Goal: Task Accomplishment & Management: Use online tool/utility

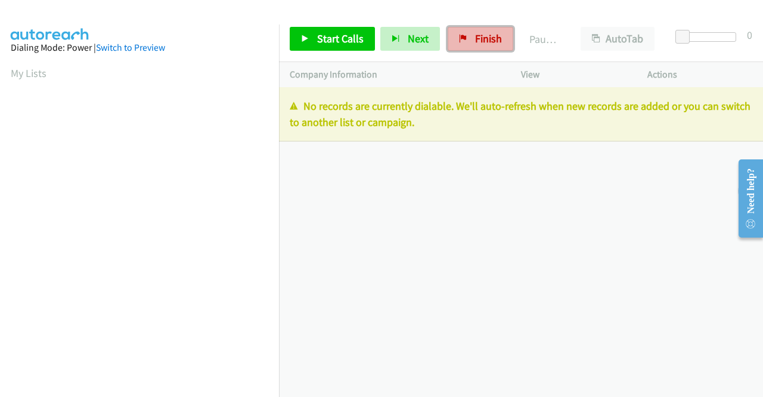
click at [482, 39] on span "Finish" at bounding box center [488, 39] width 27 height 14
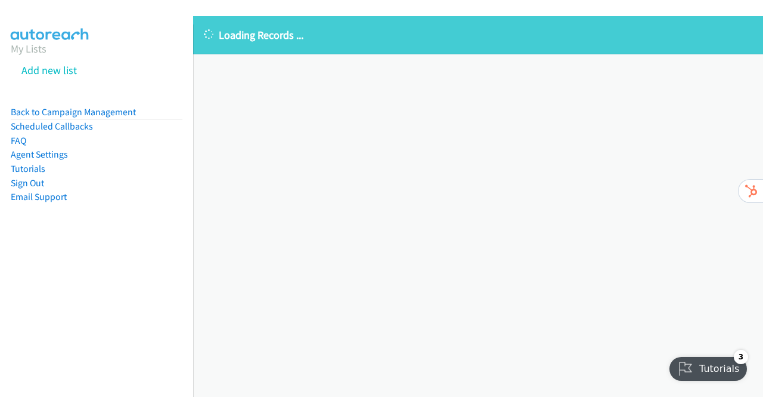
click at [116, 109] on link "Back to Campaign Management" at bounding box center [73, 111] width 125 height 11
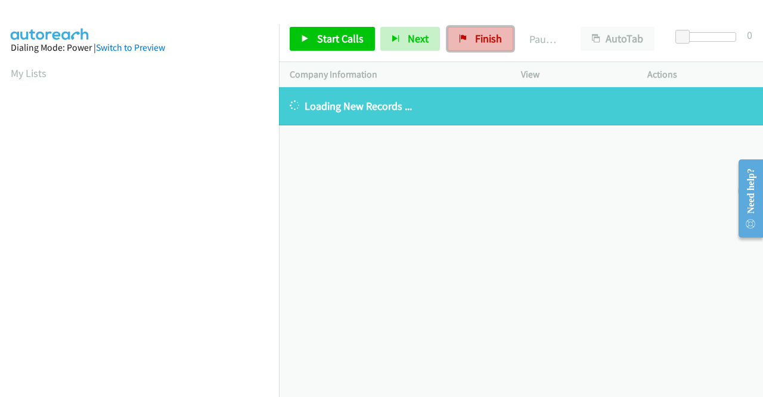
click at [477, 40] on span "Finish" at bounding box center [488, 39] width 27 height 14
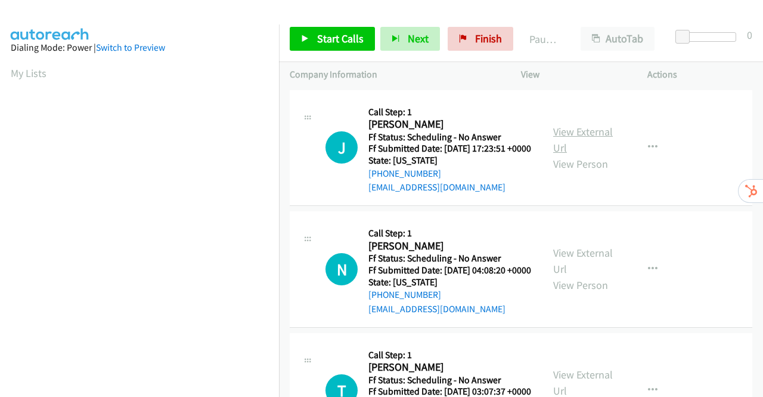
click at [571, 134] on link "View External Url" at bounding box center [583, 140] width 60 height 30
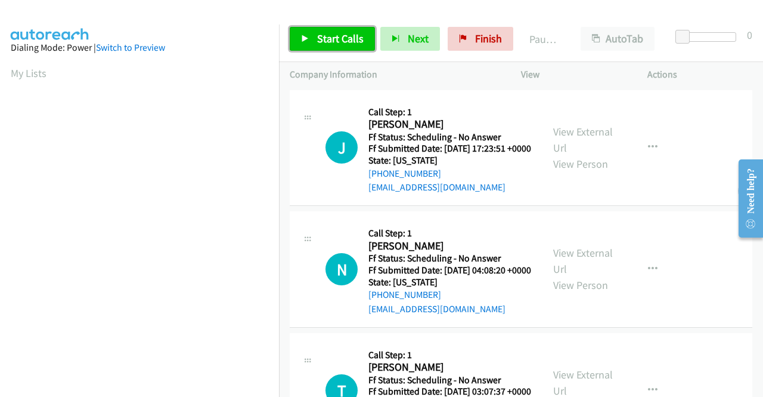
click at [338, 36] on span "Start Calls" at bounding box center [340, 39] width 47 height 14
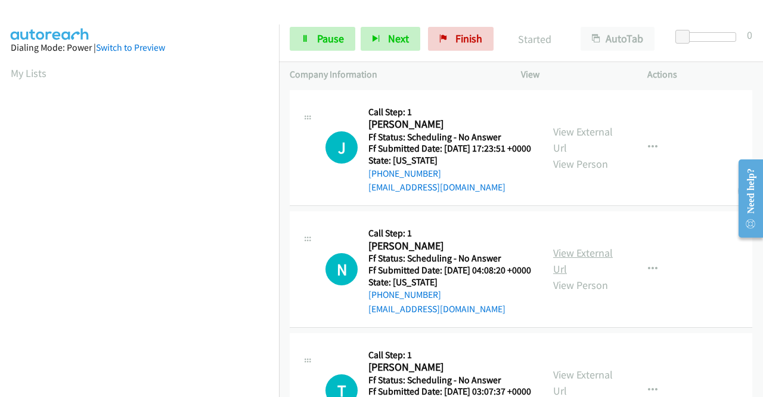
click at [579, 271] on link "View External Url" at bounding box center [583, 261] width 60 height 30
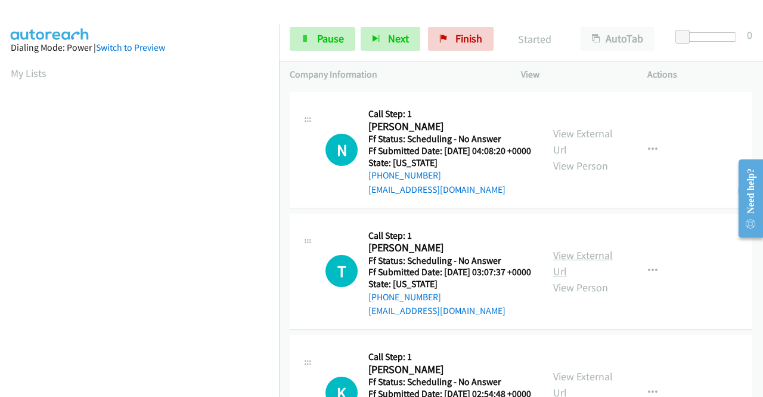
click at [570, 278] on link "View External Url" at bounding box center [583, 263] width 60 height 30
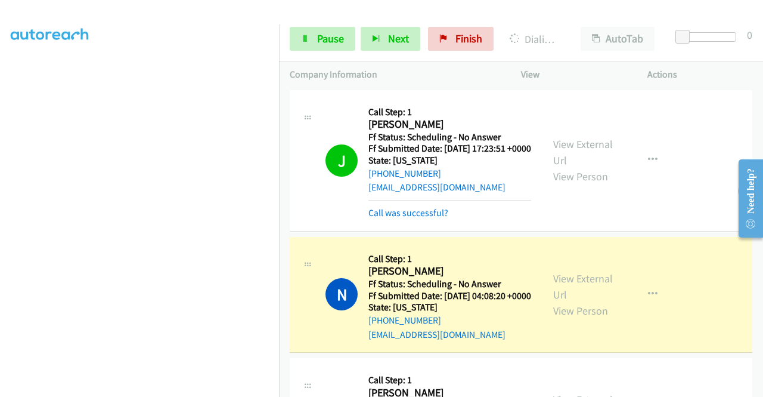
scroll to position [0, 0]
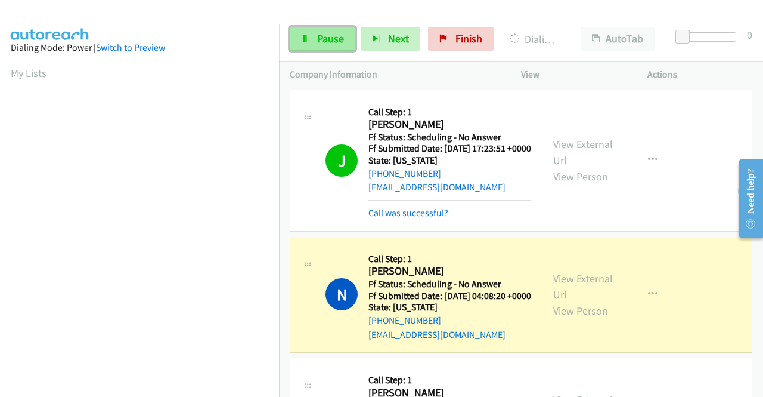
click at [339, 40] on span "Pause" at bounding box center [330, 39] width 27 height 14
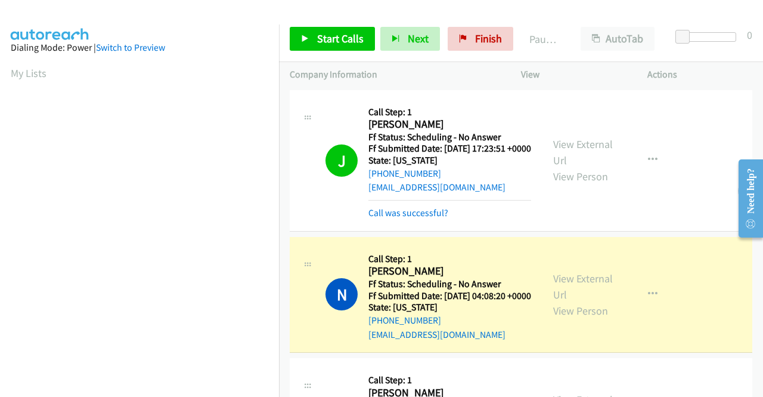
scroll to position [272, 0]
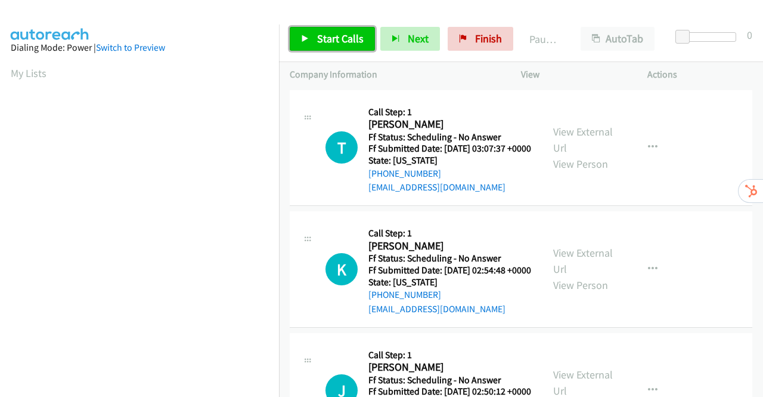
click at [321, 39] on span "Start Calls" at bounding box center [340, 39] width 47 height 14
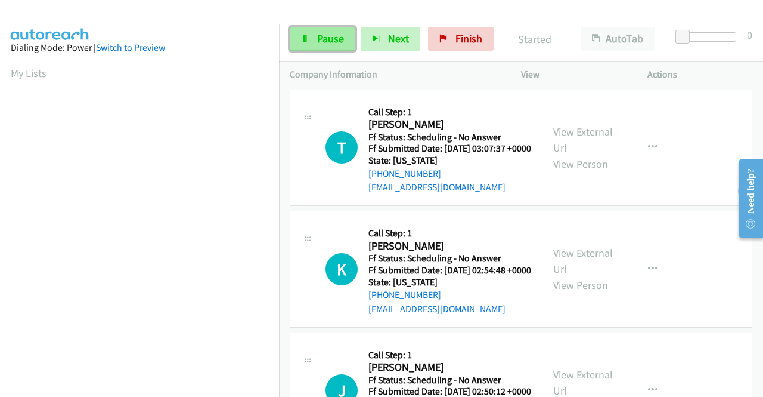
click at [324, 38] on span "Pause" at bounding box center [330, 39] width 27 height 14
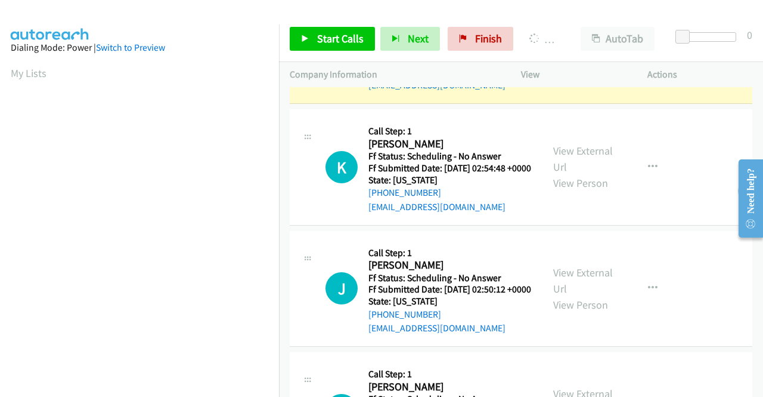
scroll to position [119, 0]
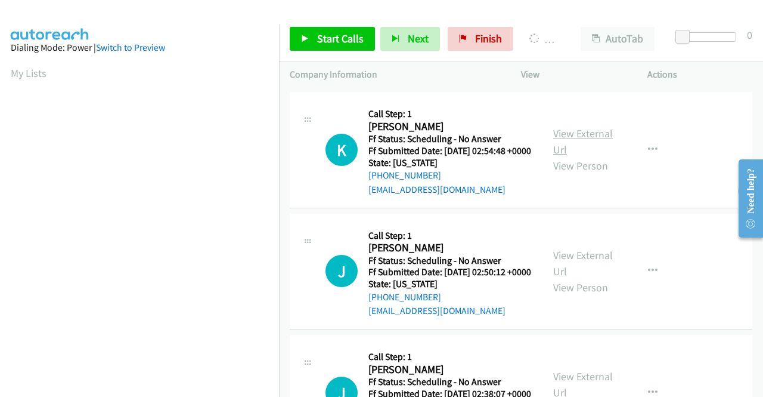
click at [596, 154] on link "View External Url" at bounding box center [583, 141] width 60 height 30
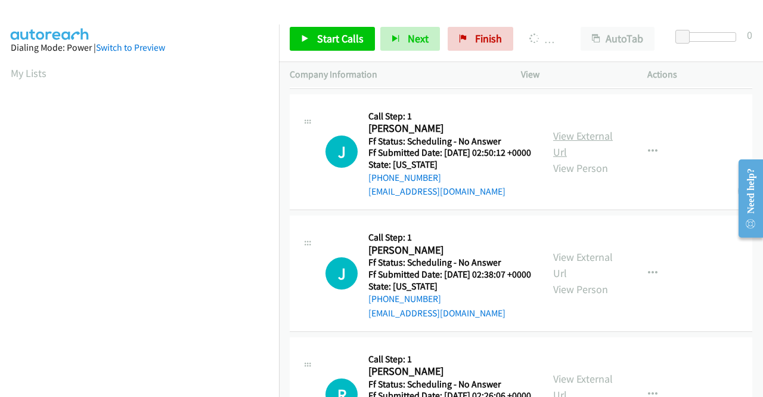
click at [576, 159] on link "View External Url" at bounding box center [583, 144] width 60 height 30
click at [599, 280] on link "View External Url" at bounding box center [583, 265] width 60 height 30
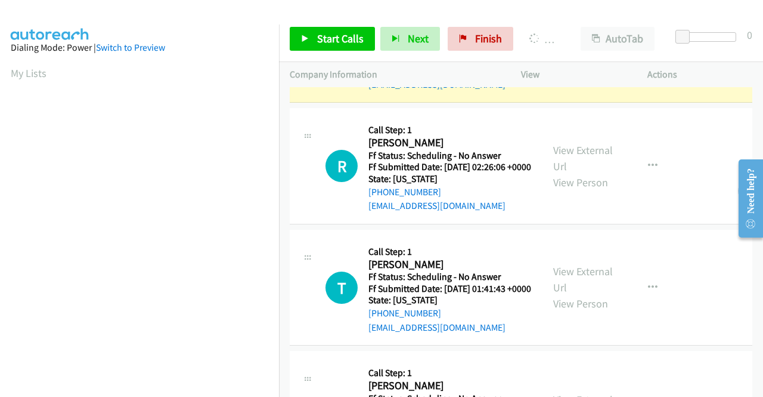
scroll to position [621, 0]
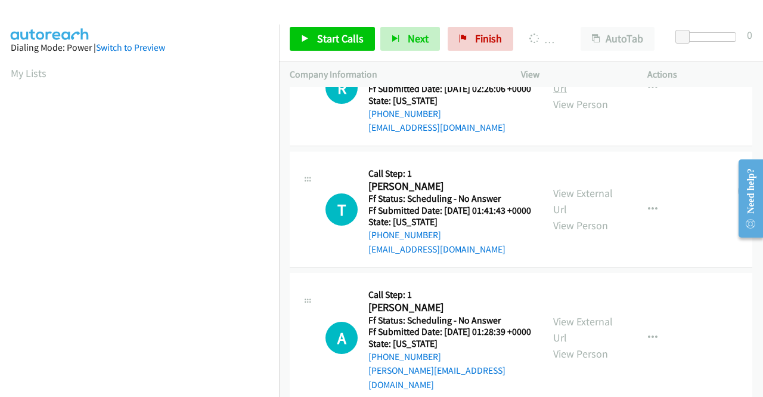
click at [592, 95] on link "View External Url" at bounding box center [583, 80] width 60 height 30
click at [573, 216] on link "View External Url" at bounding box center [583, 201] width 60 height 30
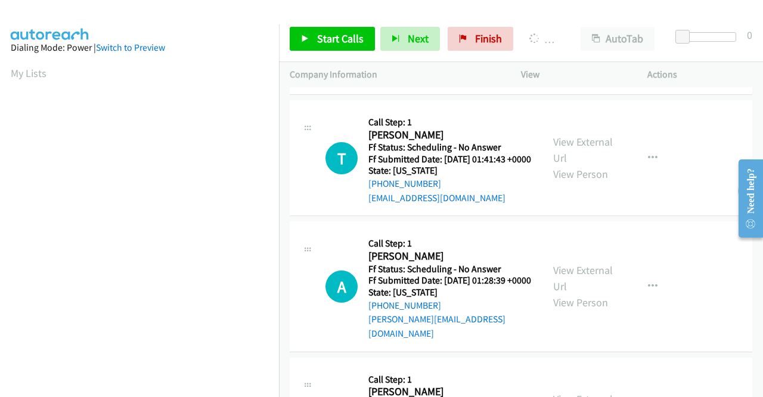
scroll to position [681, 0]
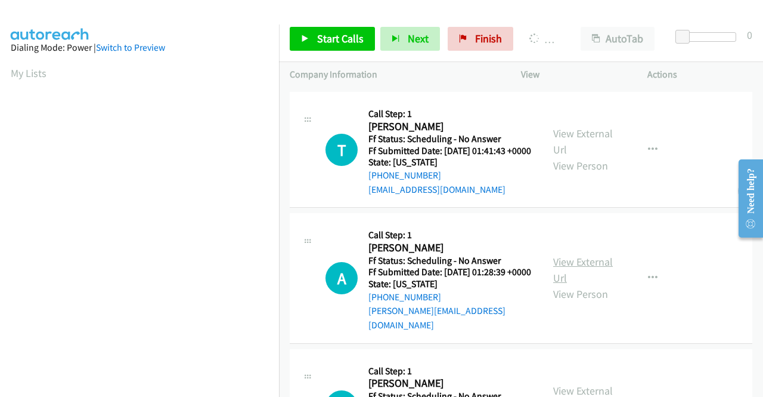
click at [567, 284] on link "View External Url" at bounding box center [583, 270] width 60 height 30
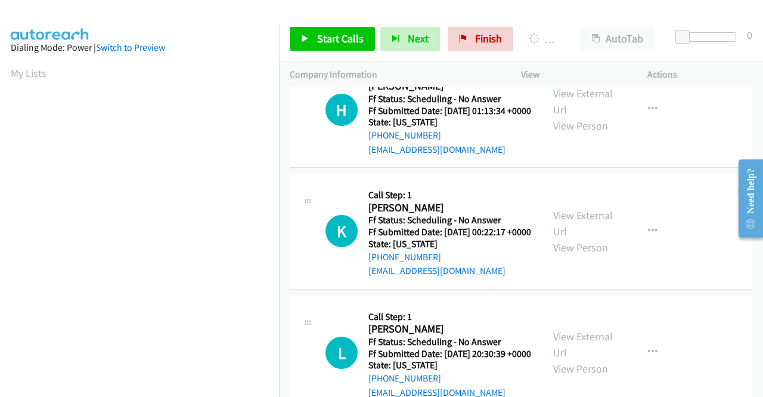
scroll to position [1077, 0]
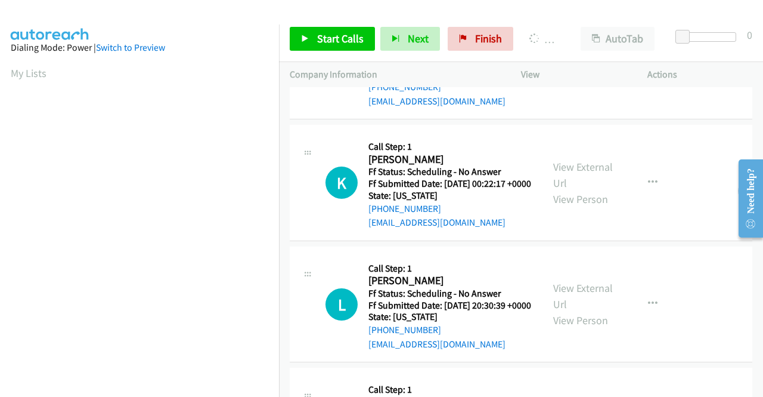
click at [582, 68] on link "View External Url" at bounding box center [583, 53] width 60 height 30
click at [574, 190] on link "View External Url" at bounding box center [583, 175] width 60 height 30
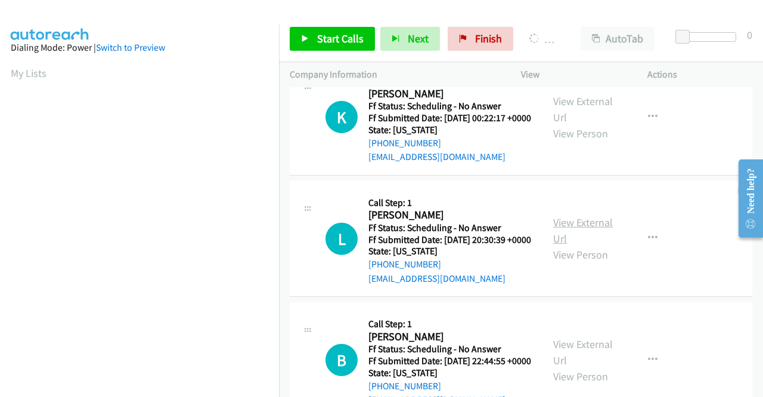
scroll to position [1196, 0]
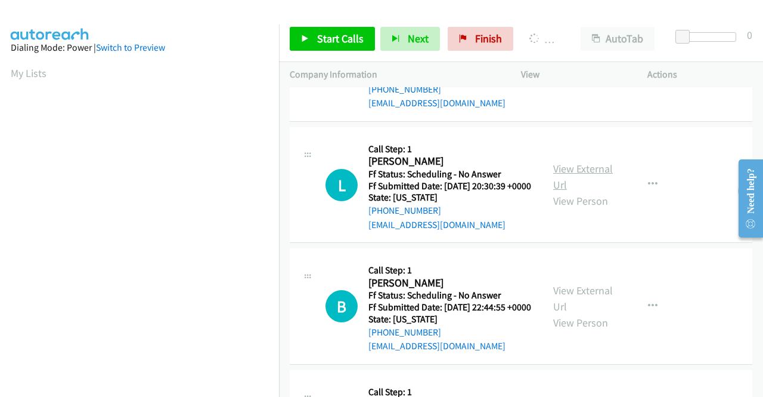
click at [580, 191] on link "View External Url" at bounding box center [583, 177] width 60 height 30
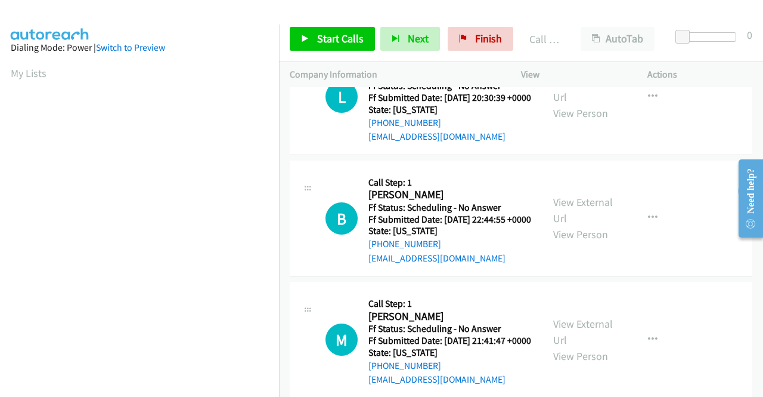
scroll to position [1511, 0]
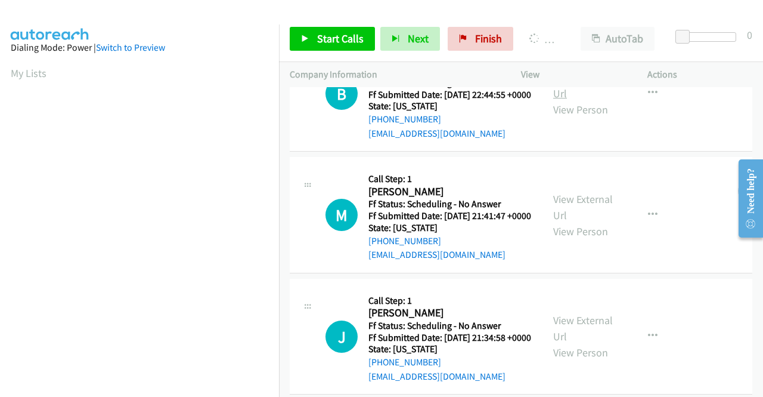
click at [600, 100] on link "View External Url" at bounding box center [583, 85] width 60 height 30
click at [564, 222] on link "View External Url" at bounding box center [583, 207] width 60 height 30
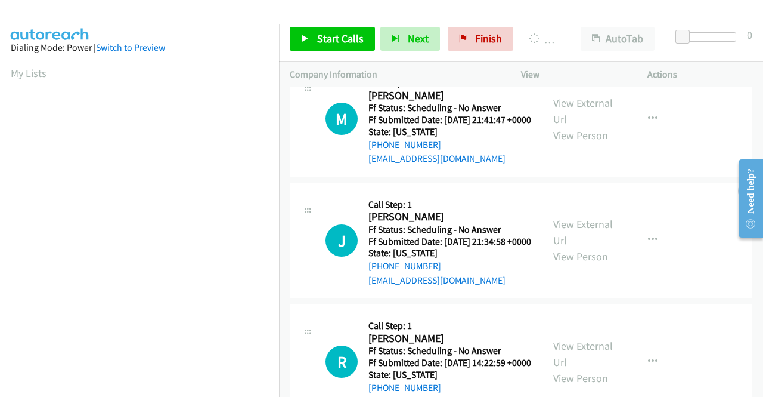
scroll to position [1690, 0]
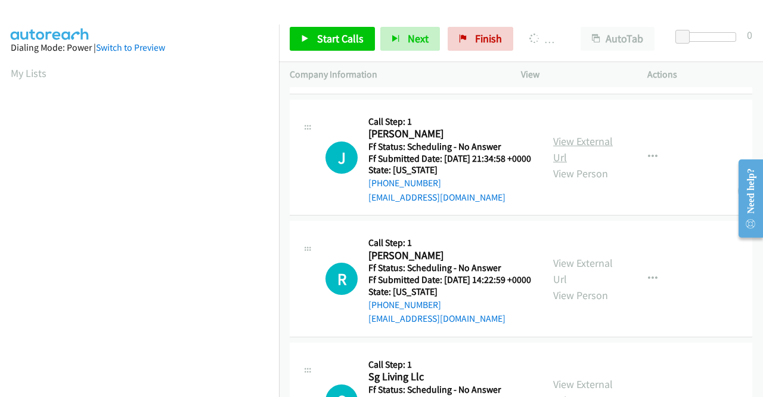
click at [561, 164] on link "View External Url" at bounding box center [583, 149] width 60 height 30
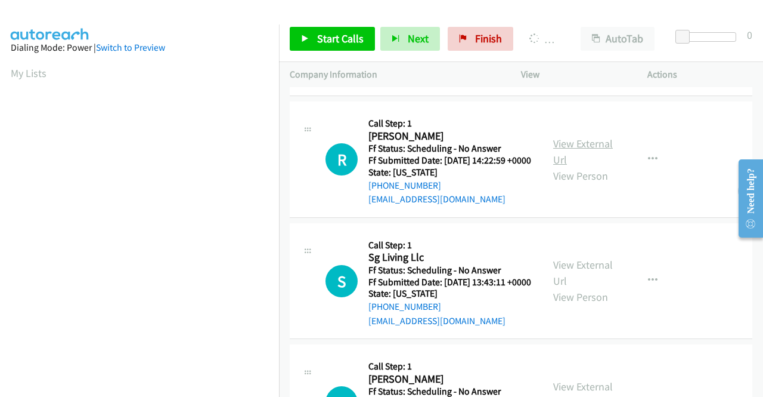
click at [576, 166] on link "View External Url" at bounding box center [583, 152] width 60 height 30
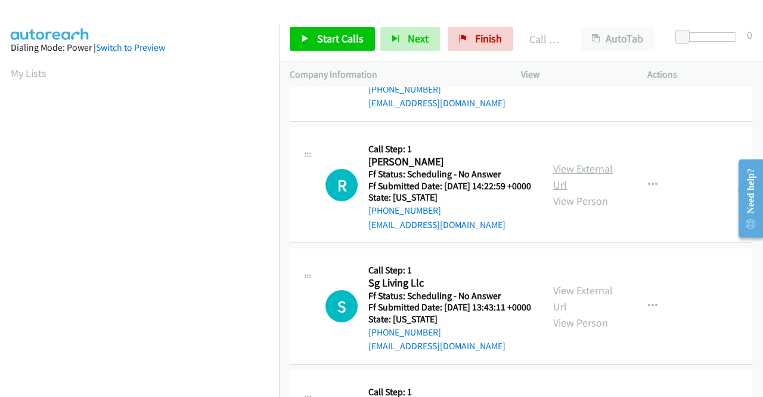
scroll to position [1834, 0]
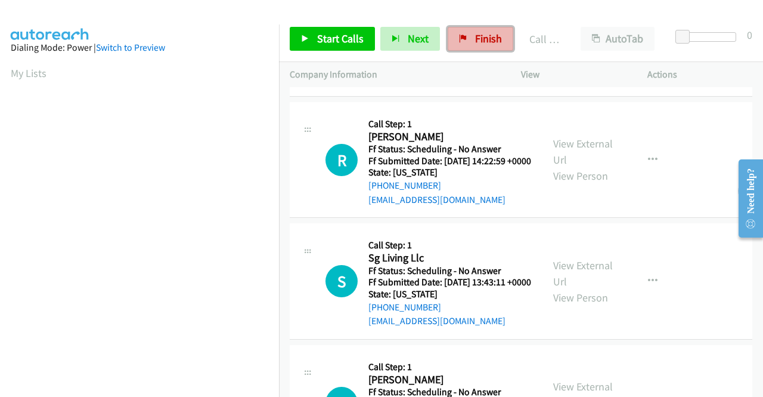
click at [484, 34] on span "Finish" at bounding box center [488, 39] width 27 height 14
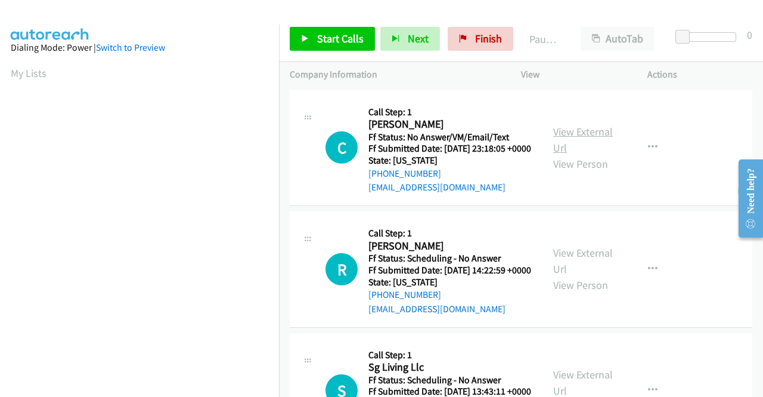
click at [584, 138] on link "View External Url" at bounding box center [583, 140] width 60 height 30
click at [592, 271] on link "View External Url" at bounding box center [583, 261] width 60 height 30
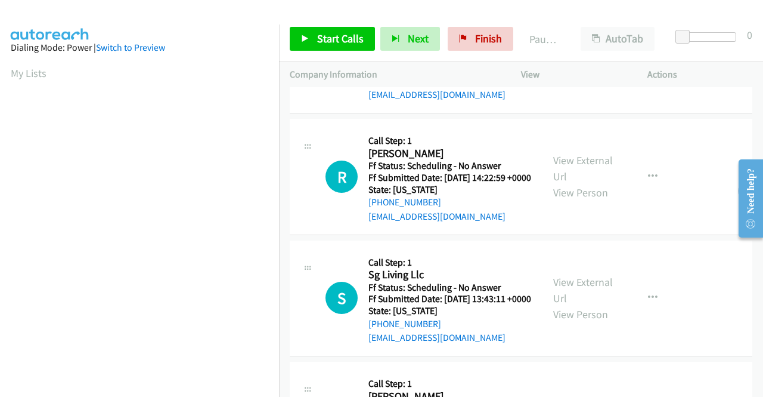
scroll to position [119, 0]
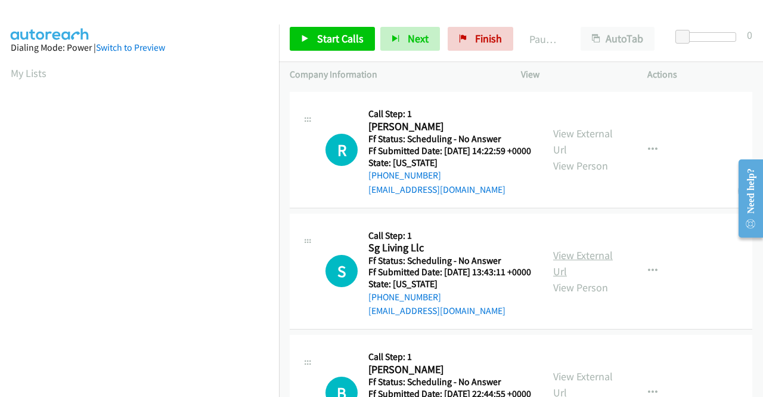
click at [567, 278] on link "View External Url" at bounding box center [583, 263] width 60 height 30
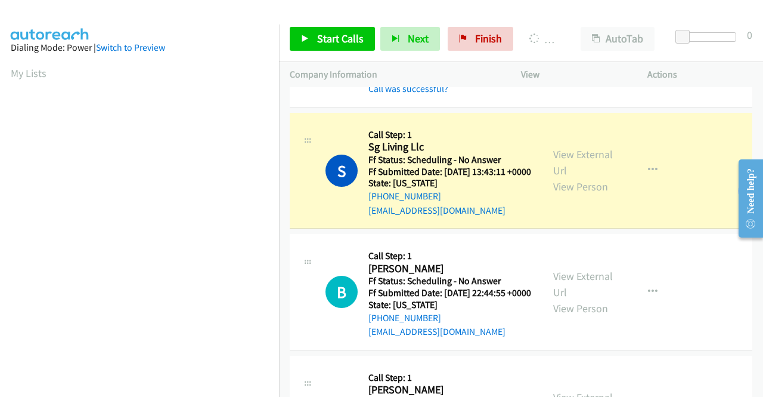
scroll to position [358, 0]
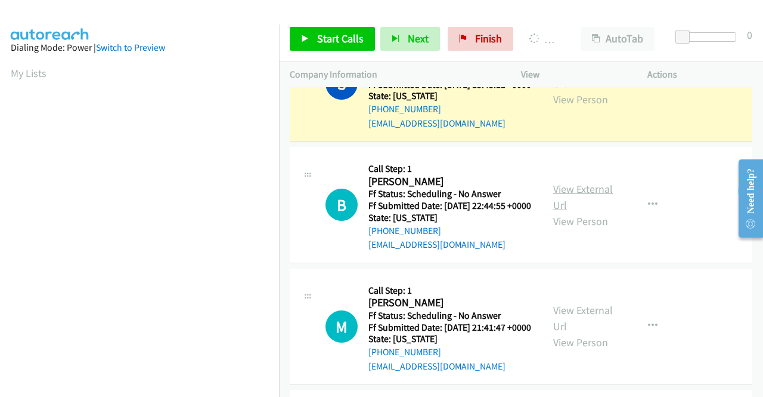
click at [569, 212] on link "View External Url" at bounding box center [583, 197] width 60 height 30
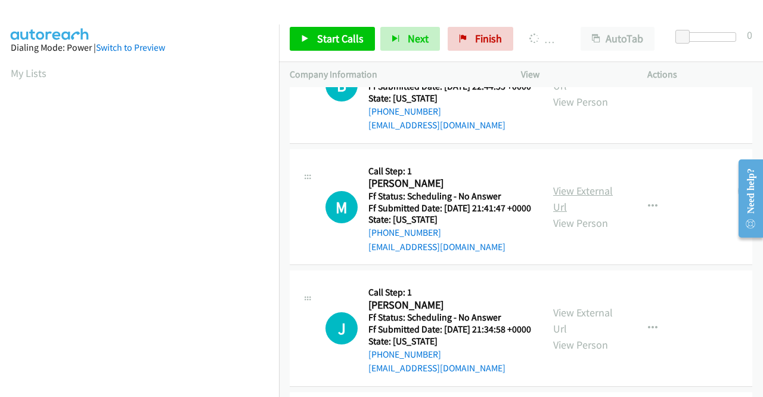
click at [595, 214] on link "View External Url" at bounding box center [583, 199] width 60 height 30
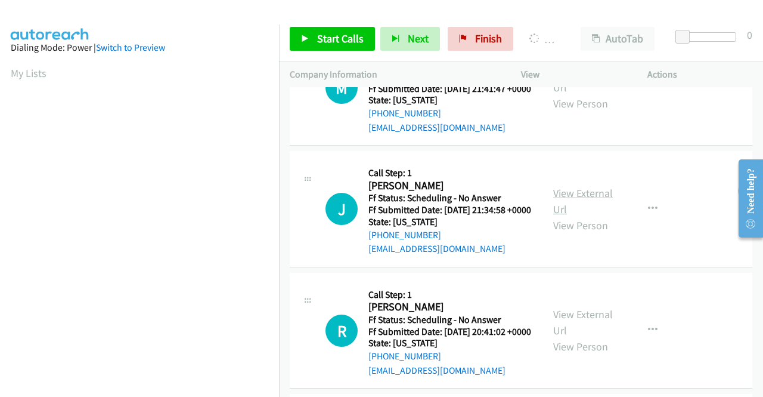
click at [601, 216] on link "View External Url" at bounding box center [583, 201] width 60 height 30
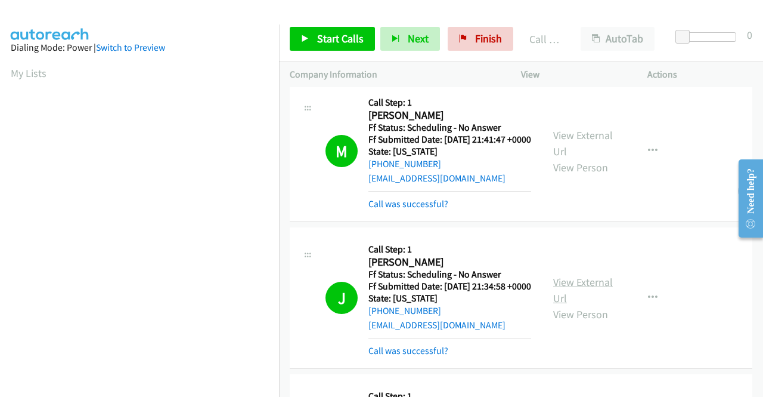
scroll to position [647, 0]
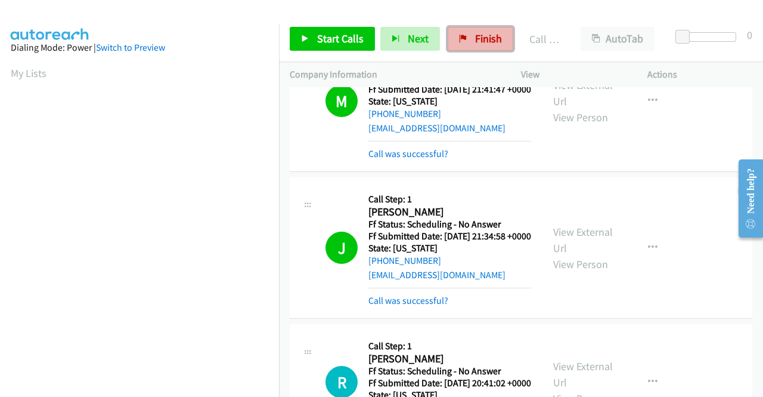
click at [475, 41] on span "Finish" at bounding box center [488, 39] width 27 height 14
